Goal: Task Accomplishment & Management: Use online tool/utility

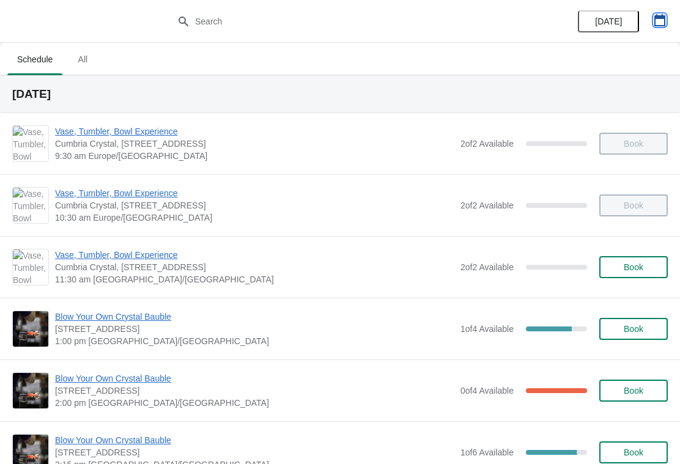
click at [654, 26] on icon "button" at bounding box center [660, 20] width 12 height 12
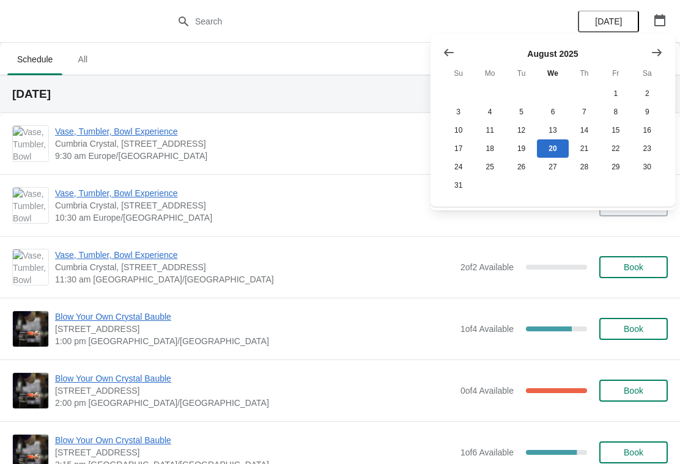
click at [657, 47] on icon "Show next month, September 2025" at bounding box center [657, 52] width 12 height 12
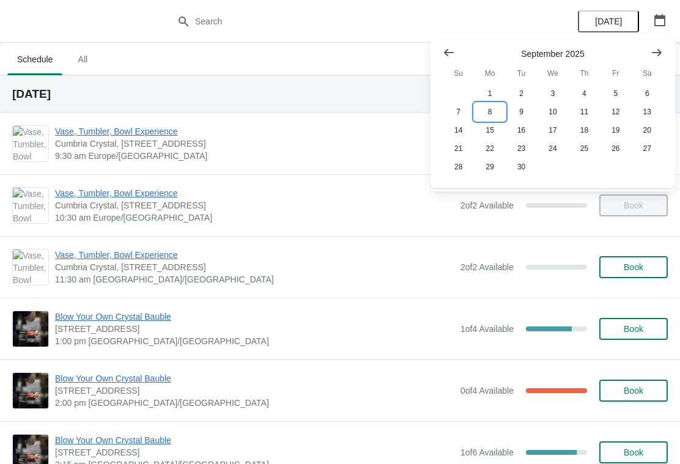
click at [497, 111] on button "8" at bounding box center [489, 112] width 31 height 18
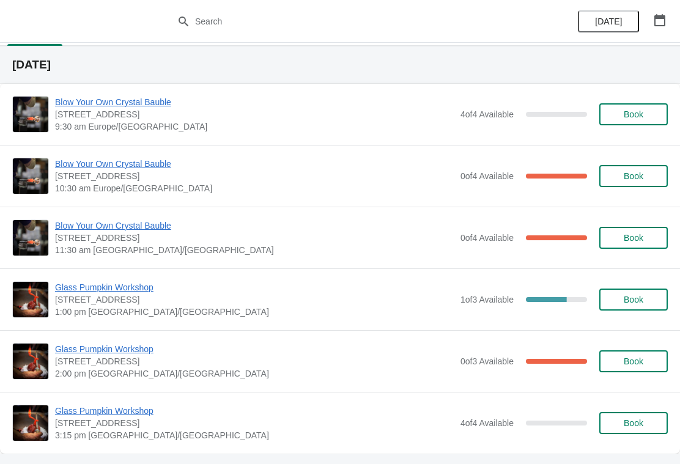
scroll to position [30, 0]
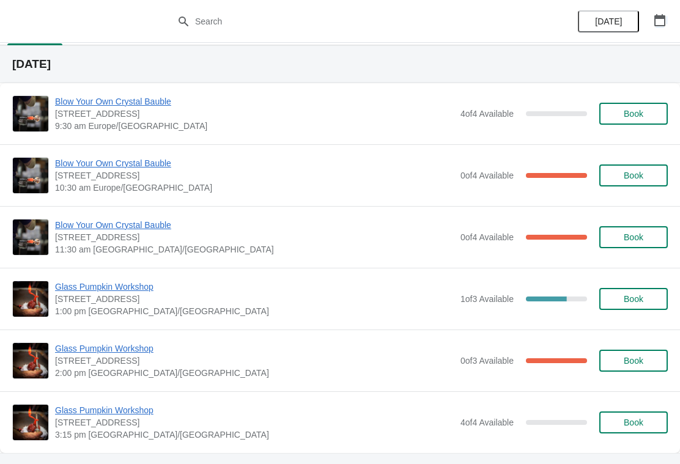
click at [670, 20] on button "button" at bounding box center [660, 20] width 22 height 22
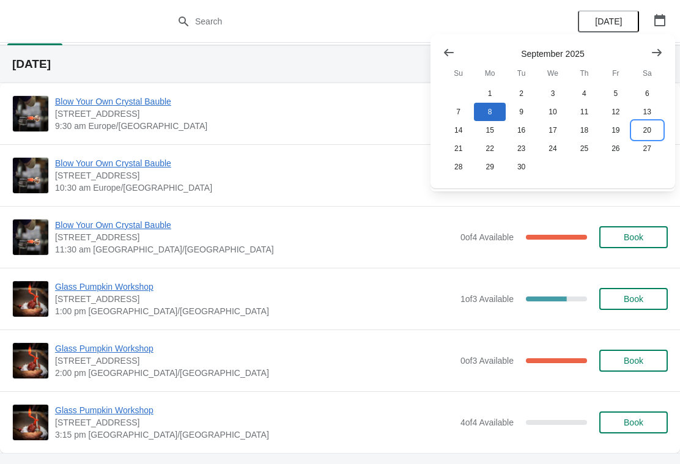
click at [649, 131] on button "20" at bounding box center [647, 130] width 31 height 18
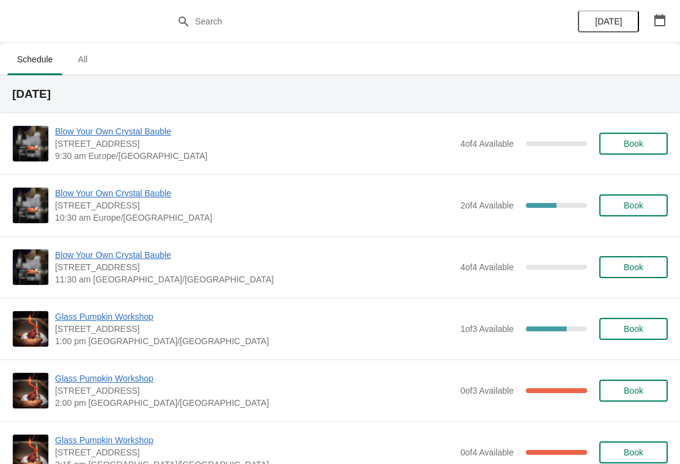
click at [155, 317] on span "Glass Pumpkin Workshop" at bounding box center [254, 317] width 399 height 12
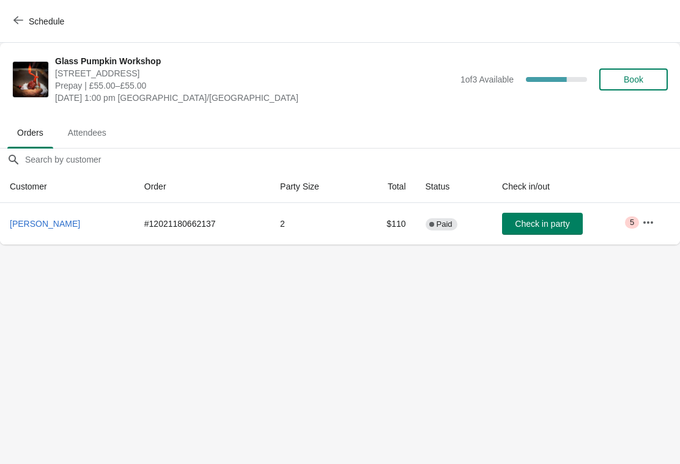
click at [652, 219] on icon "button" at bounding box center [648, 222] width 12 height 12
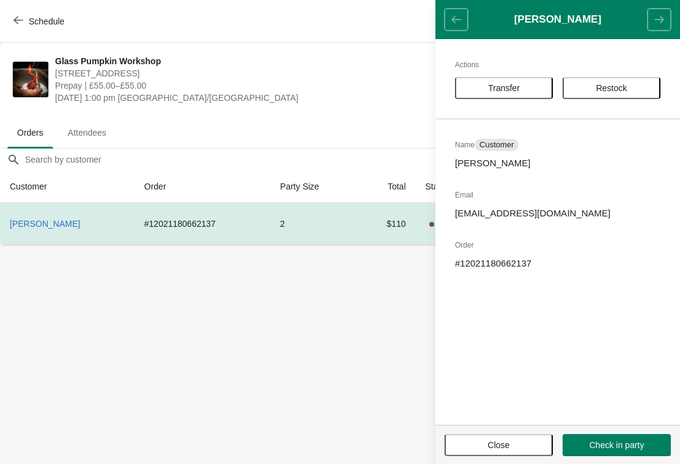
click at [512, 443] on span "Close" at bounding box center [499, 445] width 86 height 10
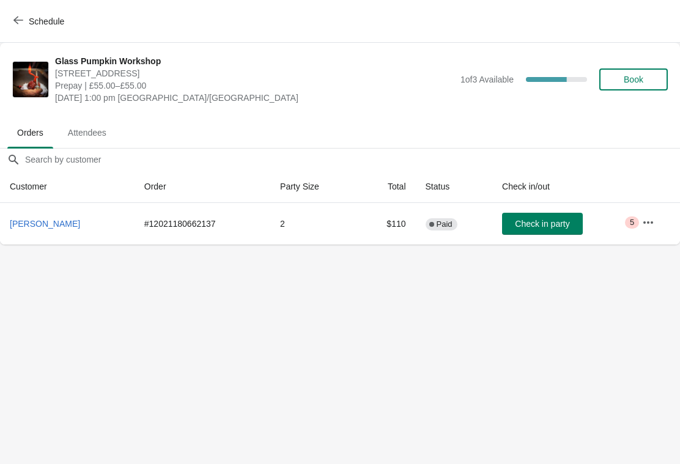
click at [643, 216] on icon "button" at bounding box center [648, 222] width 12 height 12
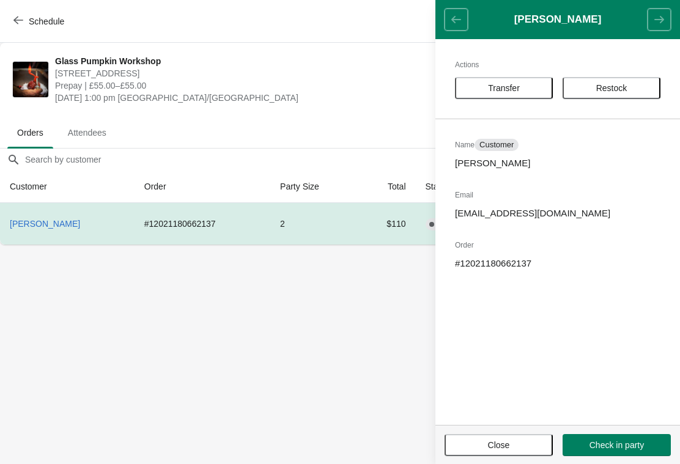
click at [531, 87] on span "Transfer" at bounding box center [504, 88] width 76 height 10
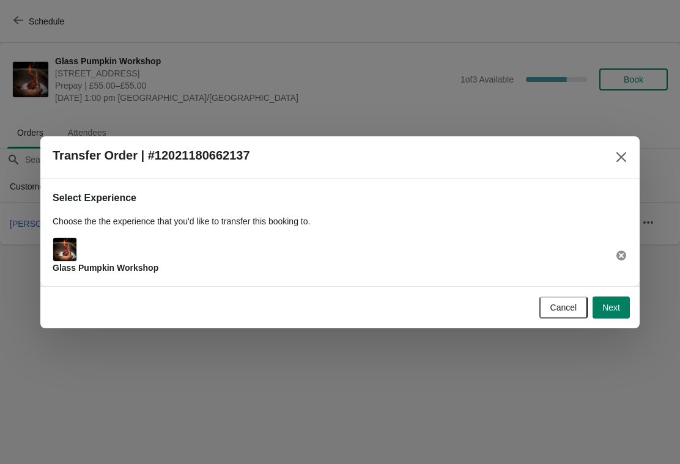
click at [616, 308] on span "Next" at bounding box center [611, 308] width 18 height 10
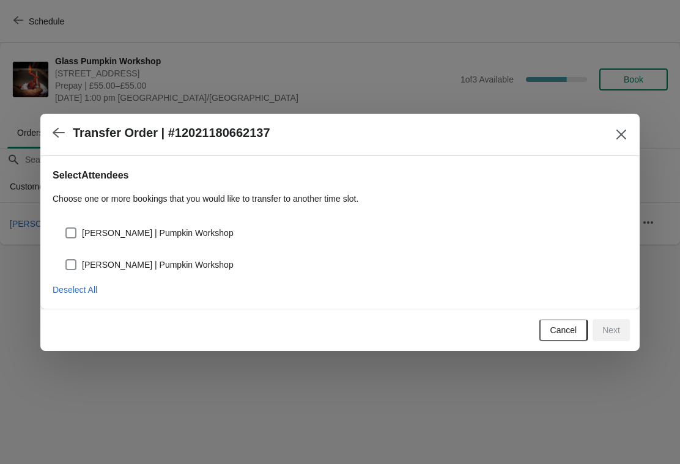
click at [75, 260] on span at bounding box center [70, 264] width 11 height 11
click at [66, 260] on input "[PERSON_NAME] | Pumpkin Workshop" at bounding box center [65, 259] width 1 height 1
checkbox input "true"
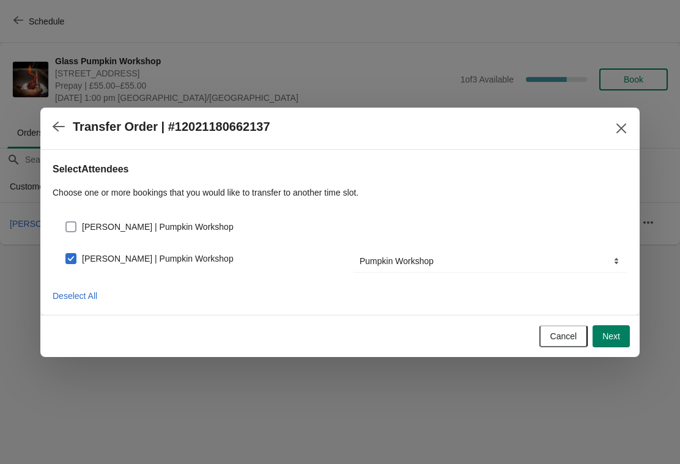
click at [75, 228] on span at bounding box center [70, 226] width 11 height 11
click at [66, 222] on input "[PERSON_NAME] | Pumpkin Workshop" at bounding box center [65, 221] width 1 height 1
checkbox input "true"
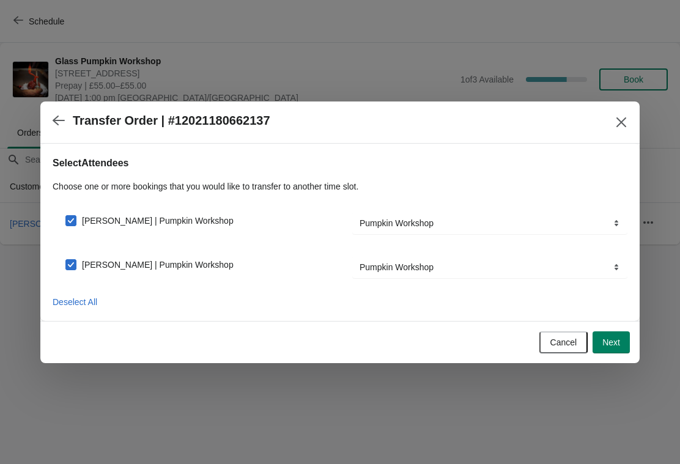
click at [624, 353] on button "Next" at bounding box center [611, 342] width 37 height 22
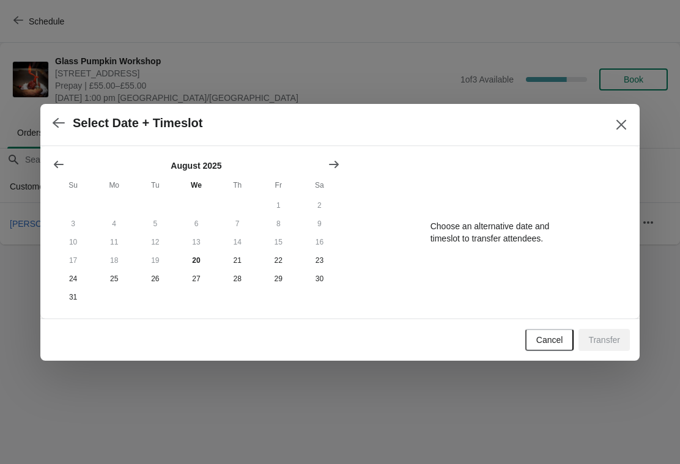
click at [338, 160] on icon "Show next month, September 2025" at bounding box center [334, 164] width 12 height 12
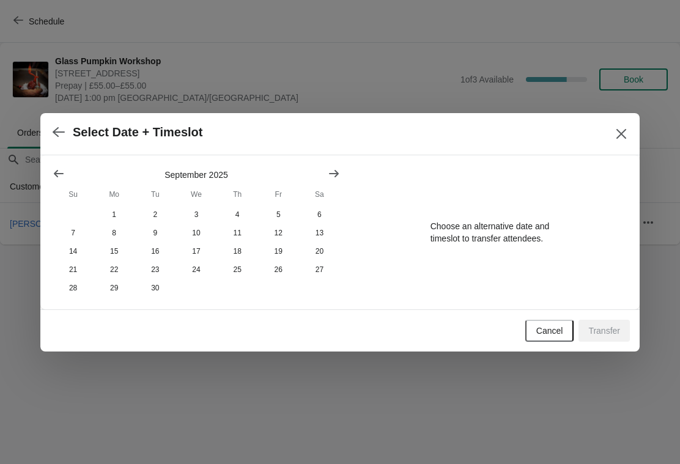
click at [339, 171] on icon "Show next month, October 2025" at bounding box center [334, 174] width 12 height 12
click at [325, 248] on button "18" at bounding box center [319, 251] width 41 height 18
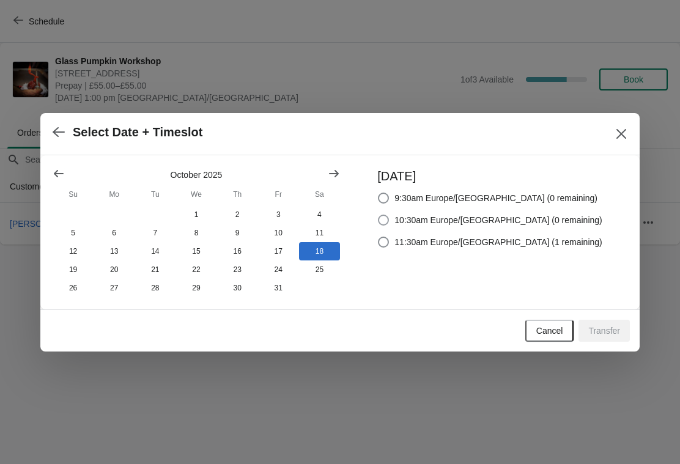
click at [420, 212] on label "10:30am Europe/[GEOGRAPHIC_DATA] (0 remaining)" at bounding box center [489, 220] width 225 height 17
click at [379, 215] on input "10:30am Europe/[GEOGRAPHIC_DATA] (0 remaining)" at bounding box center [378, 215] width 1 height 1
radio input "true"
click at [622, 134] on icon "Close" at bounding box center [621, 134] width 12 height 12
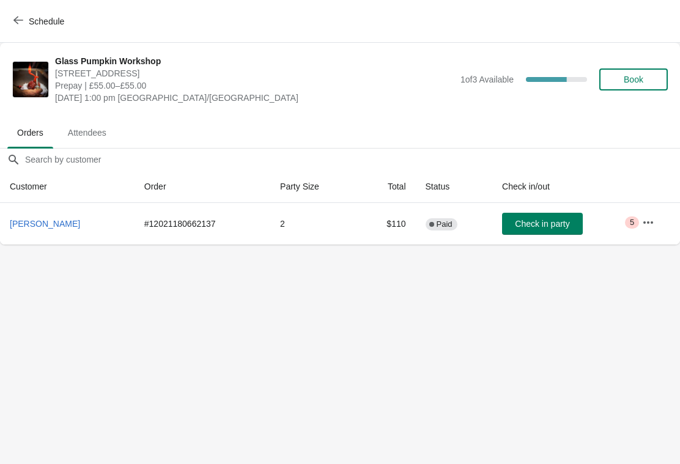
click at [15, 20] on icon "button" at bounding box center [18, 21] width 10 height 8
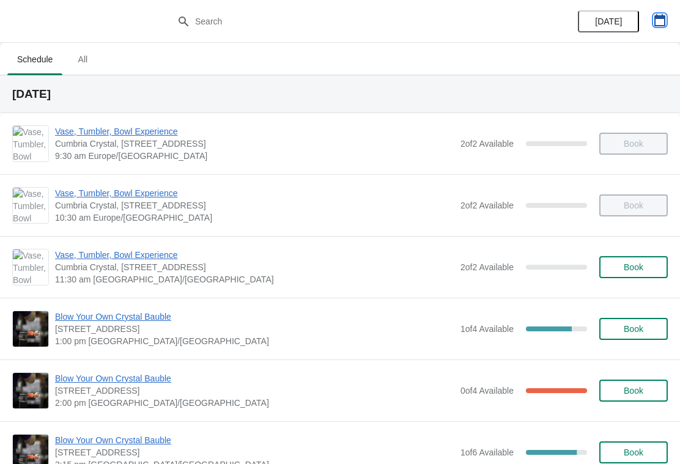
click at [662, 24] on icon "button" at bounding box center [660, 20] width 12 height 12
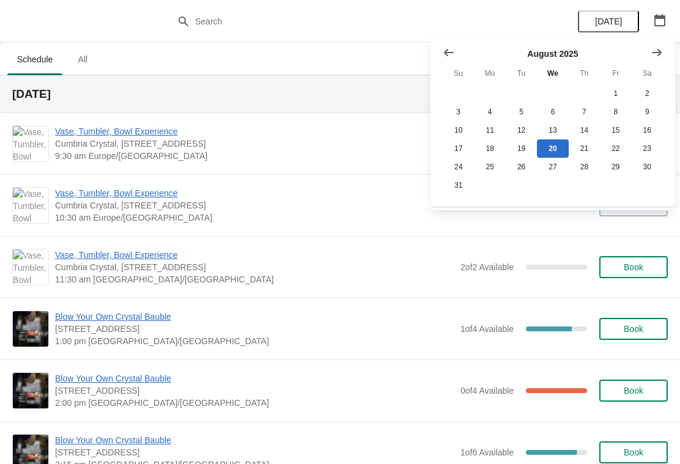
click at [656, 52] on icon "Show next month, September 2025" at bounding box center [657, 51] width 10 height 7
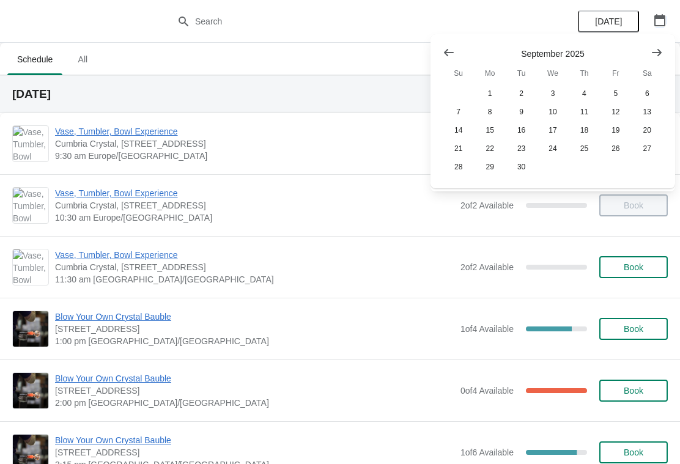
click at [658, 57] on icon "Show next month, October 2025" at bounding box center [657, 52] width 12 height 12
click at [653, 129] on button "18" at bounding box center [647, 130] width 31 height 18
